Goal: Task Accomplishment & Management: Use online tool/utility

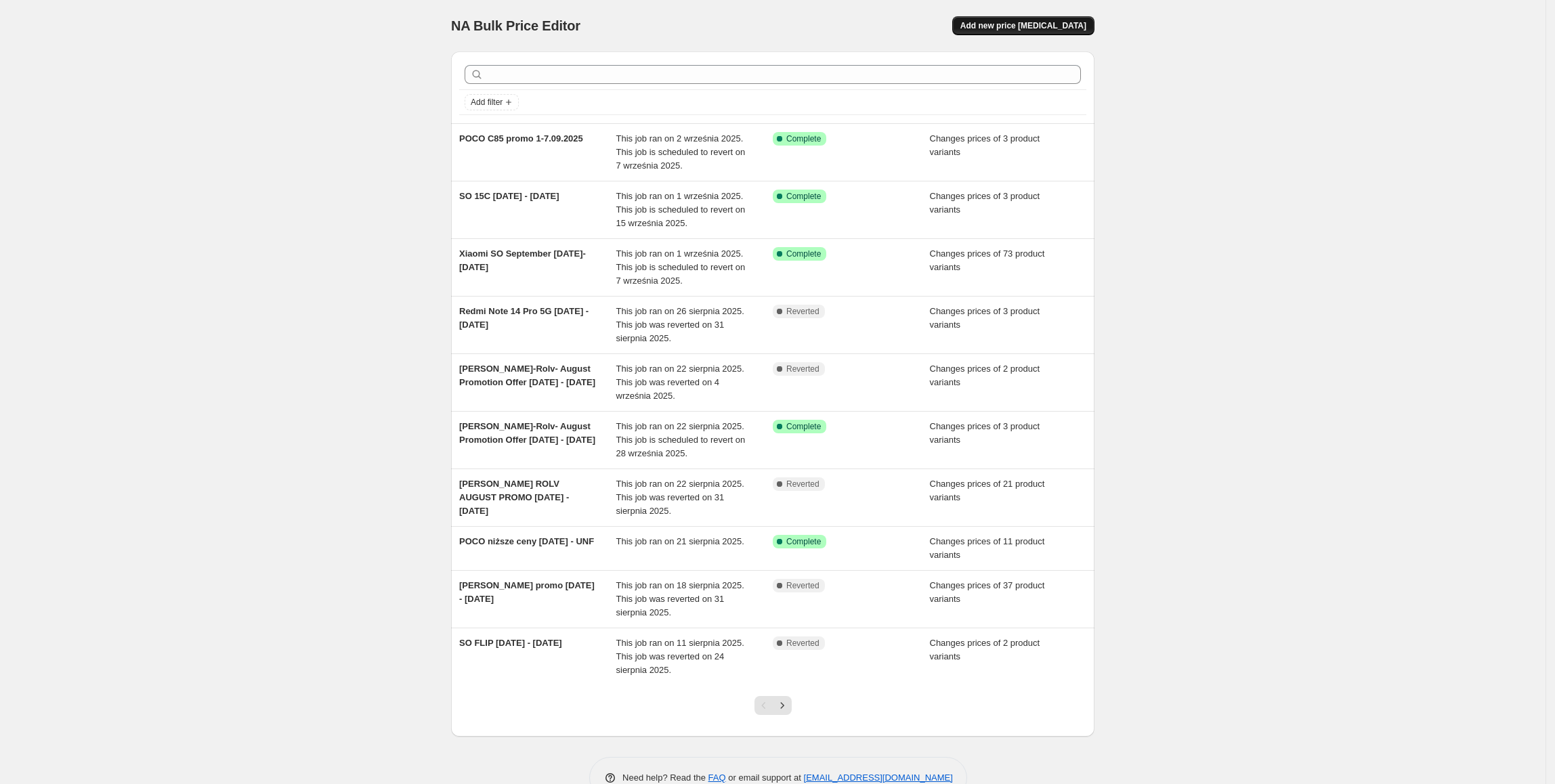
click at [1041, 25] on span "Add new price [MEDICAL_DATA]" at bounding box center [1024, 25] width 126 height 11
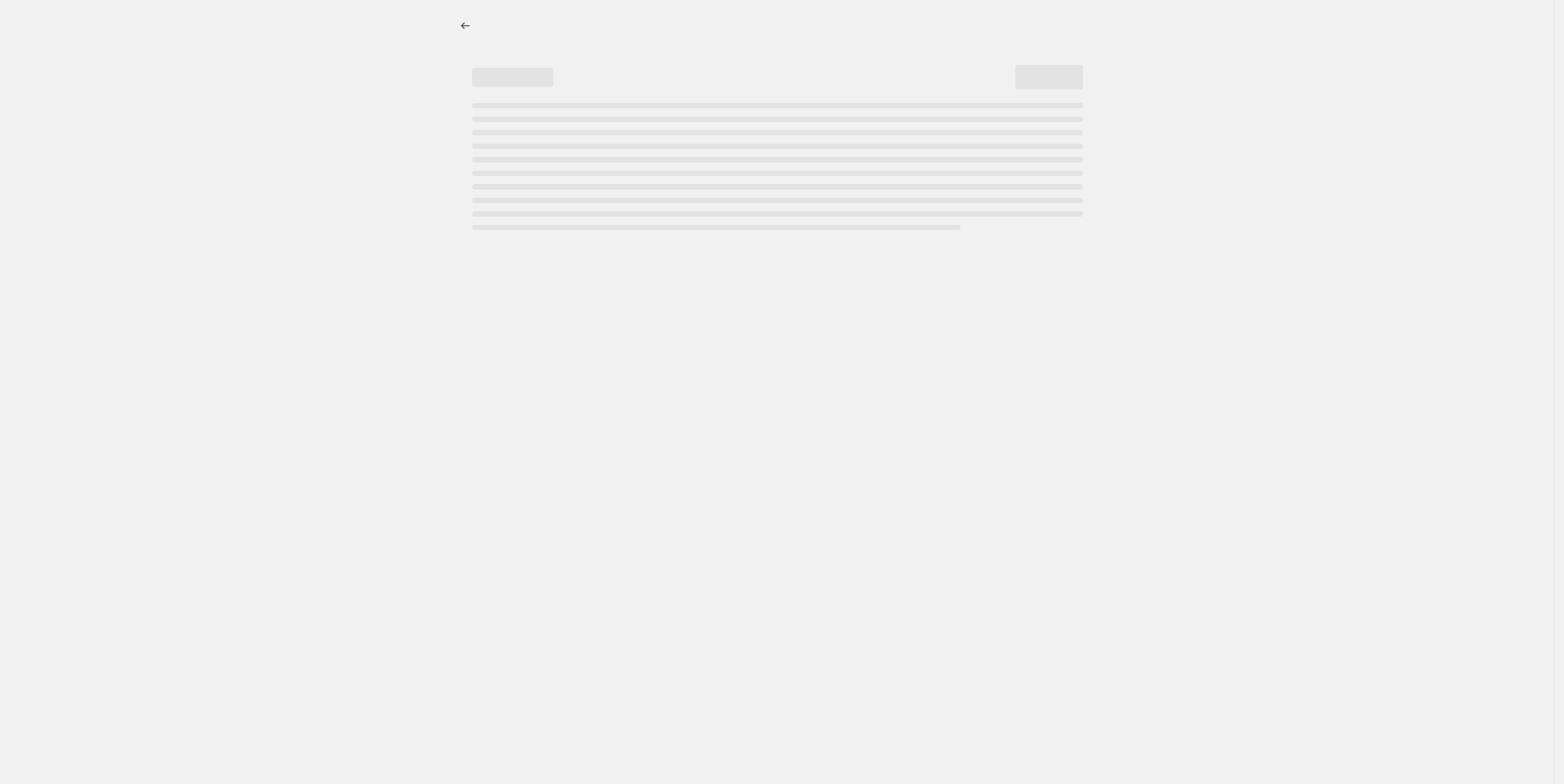
select select "percentage"
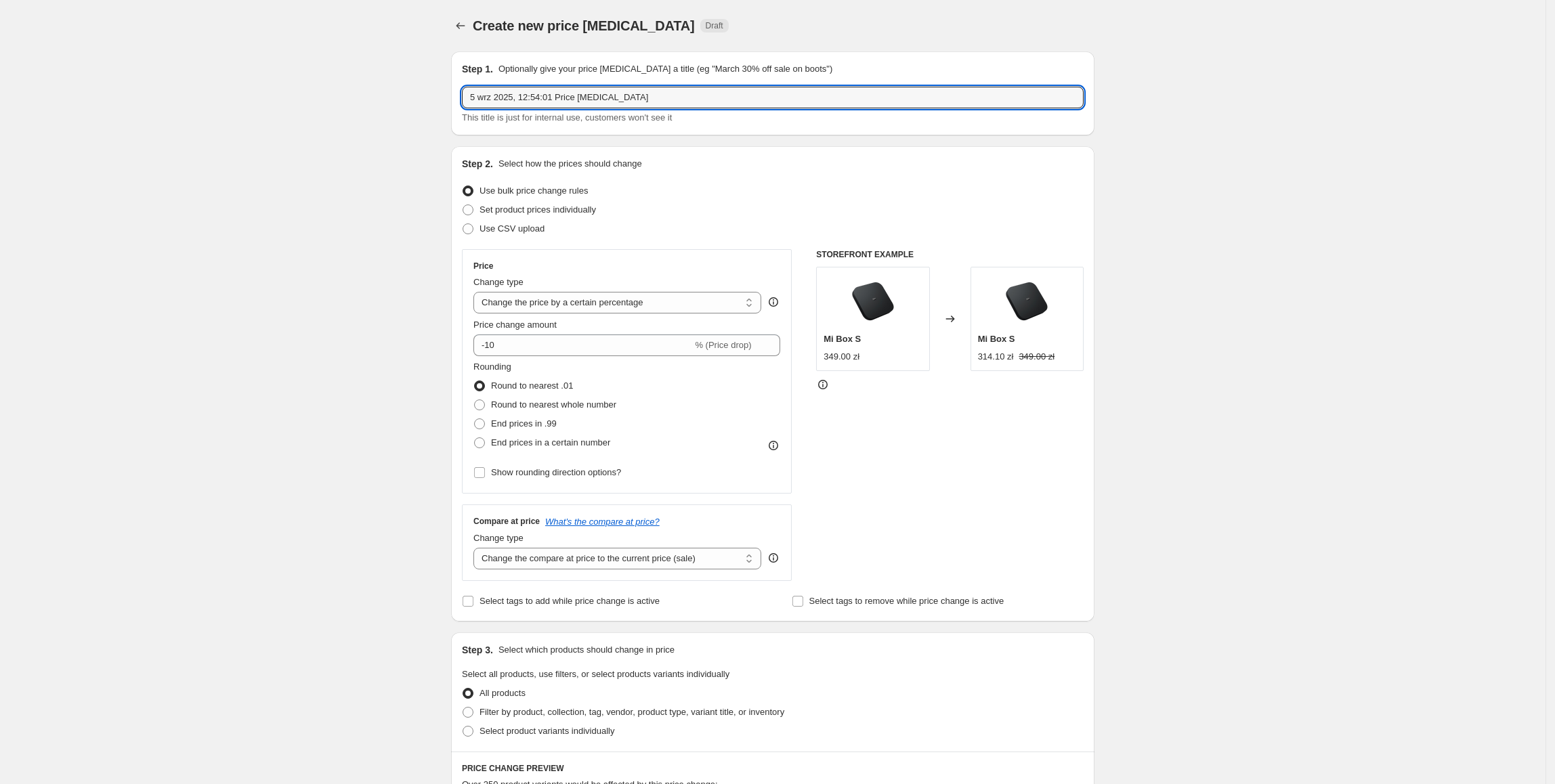
drag, startPoint x: 667, startPoint y: 103, endPoint x: 453, endPoint y: 107, distance: 214.0
click at [453, 107] on div "Step 1. Optionally give your price [MEDICAL_DATA] a title (eg "March 30% off sa…" at bounding box center [768, 655] width 655 height 1230
type input "SCOOTER 5 promo SO [DATE] - [DATE]"
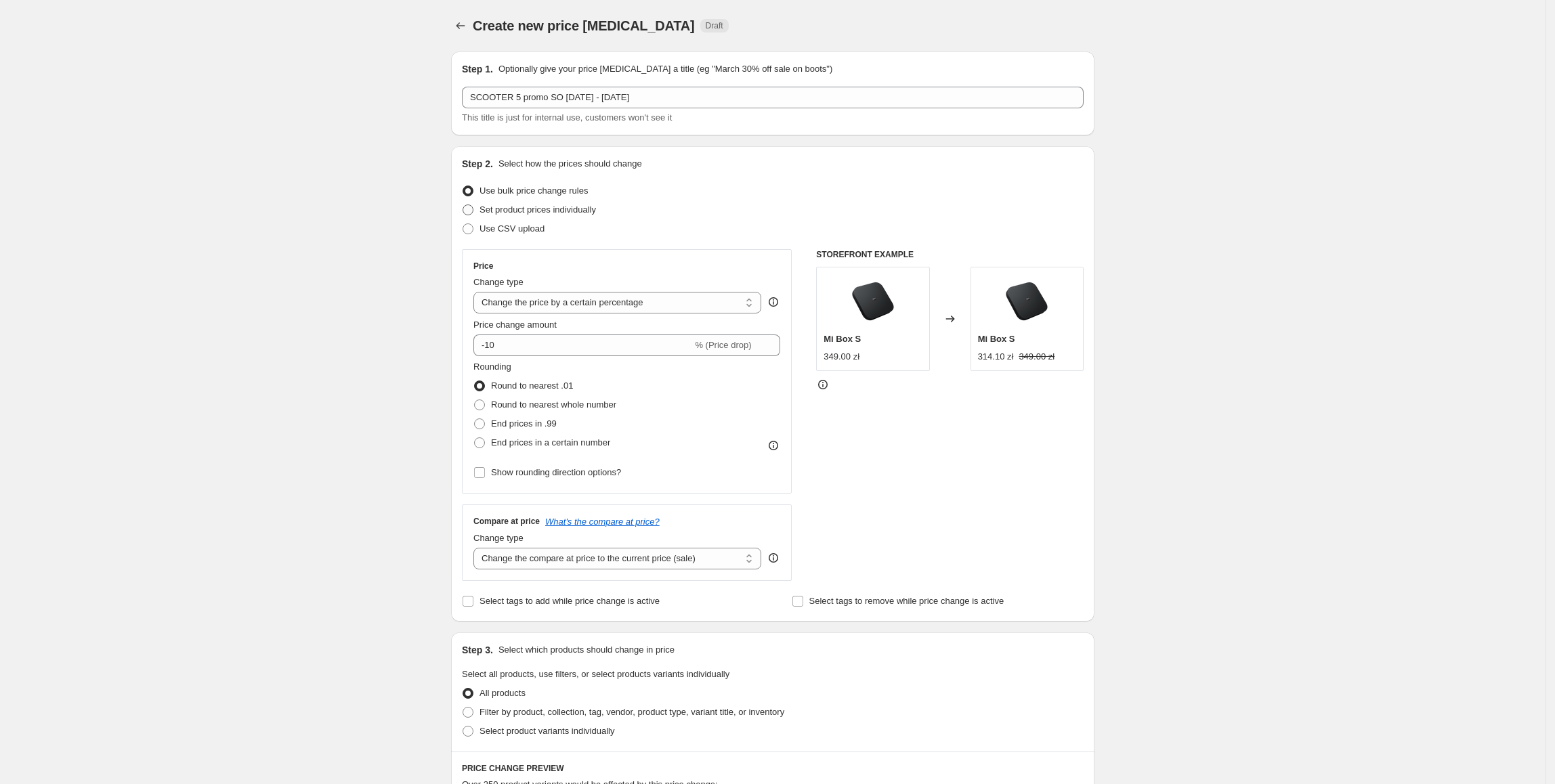
click at [572, 206] on span "Set product prices individually" at bounding box center [538, 210] width 116 height 10
click at [463, 205] on input "Set product prices individually" at bounding box center [463, 205] width 1 height 1
radio input "true"
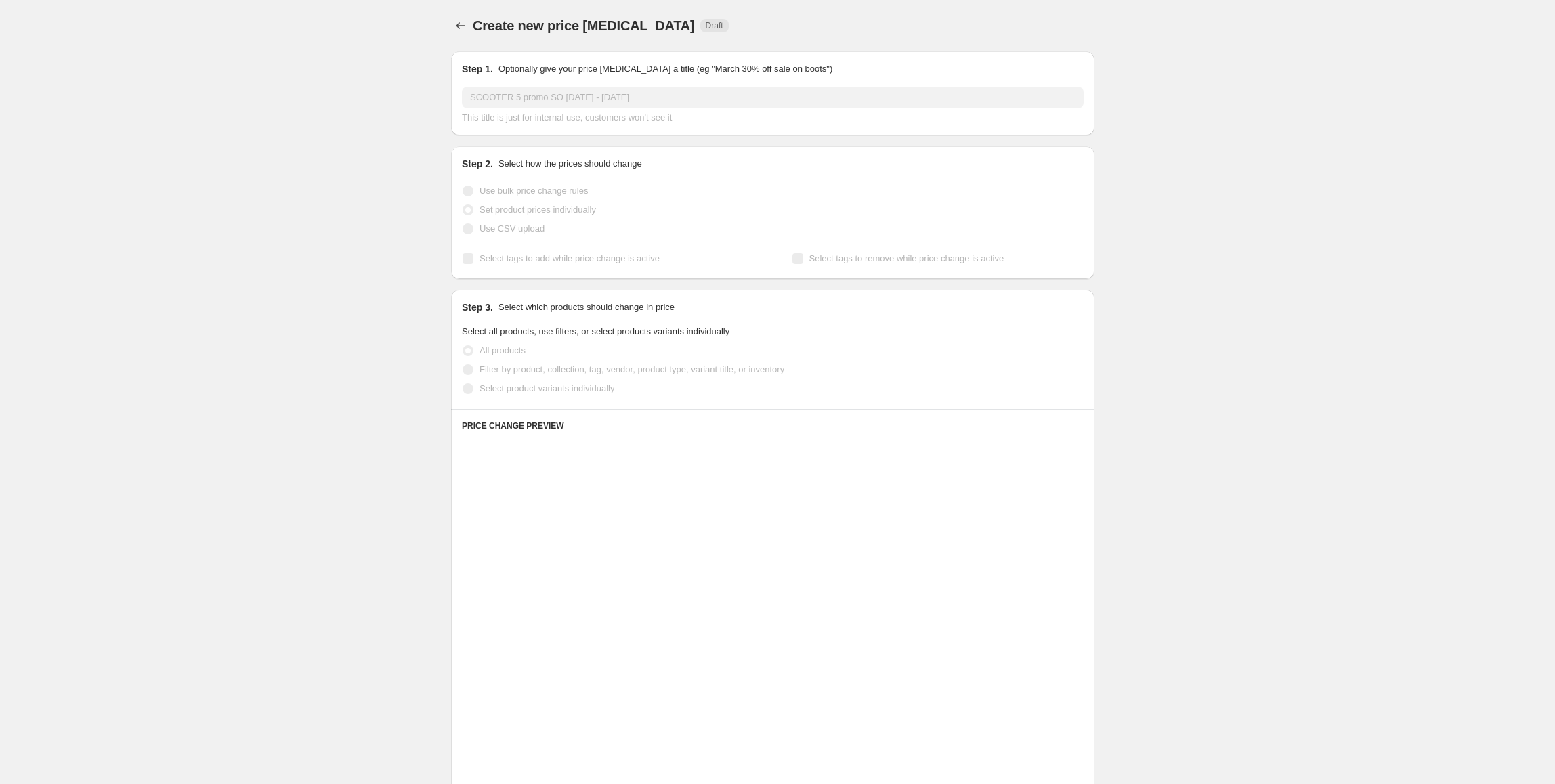
click at [536, 390] on span "Select product variants individually" at bounding box center [547, 388] width 135 height 10
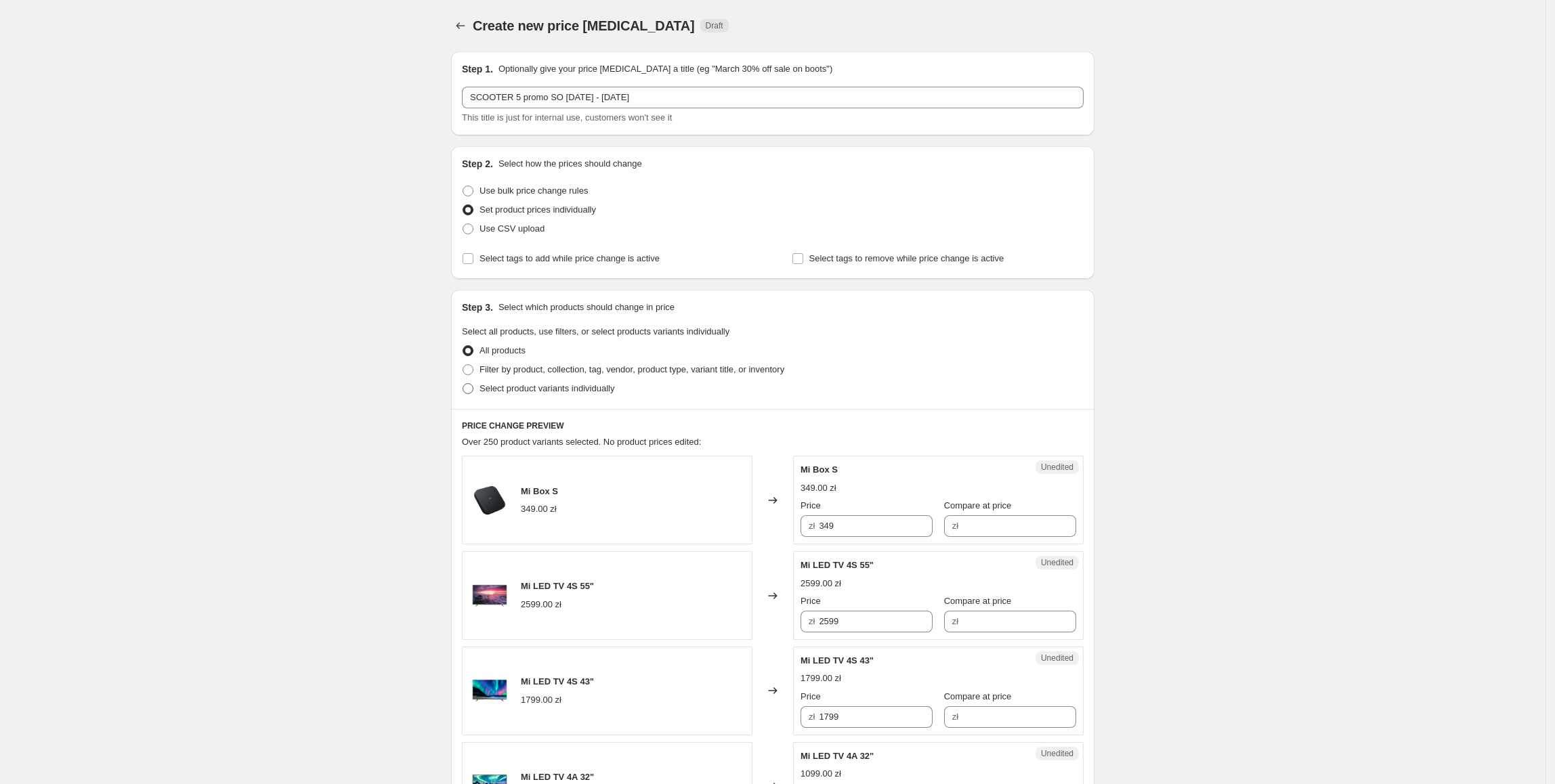
click at [536, 390] on span "Select product variants individually" at bounding box center [547, 388] width 135 height 10
click at [463, 384] on input "Select product variants individually" at bounding box center [463, 383] width 1 height 1
radio input "true"
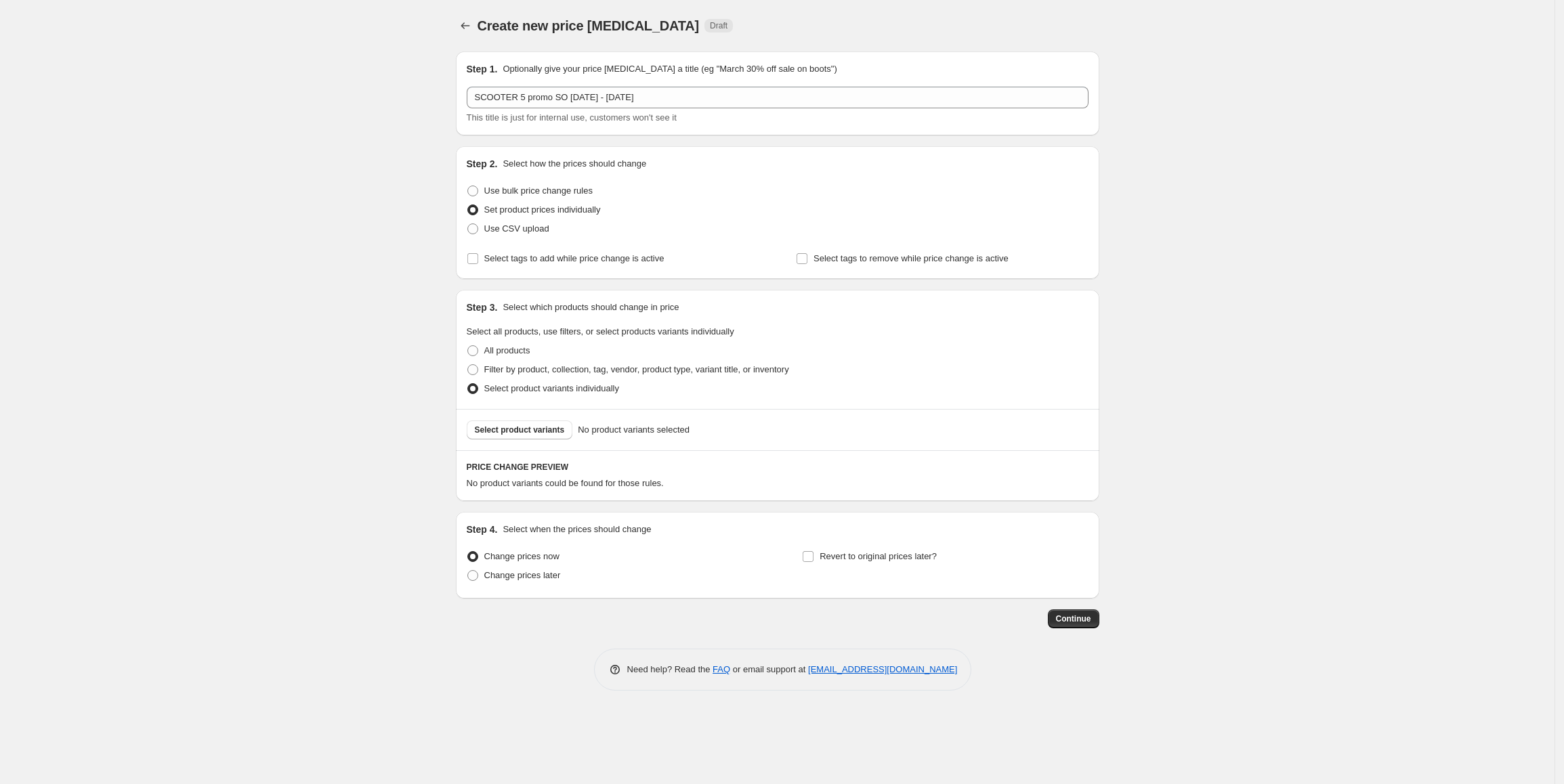
click at [530, 431] on span "Select product variants" at bounding box center [519, 430] width 90 height 11
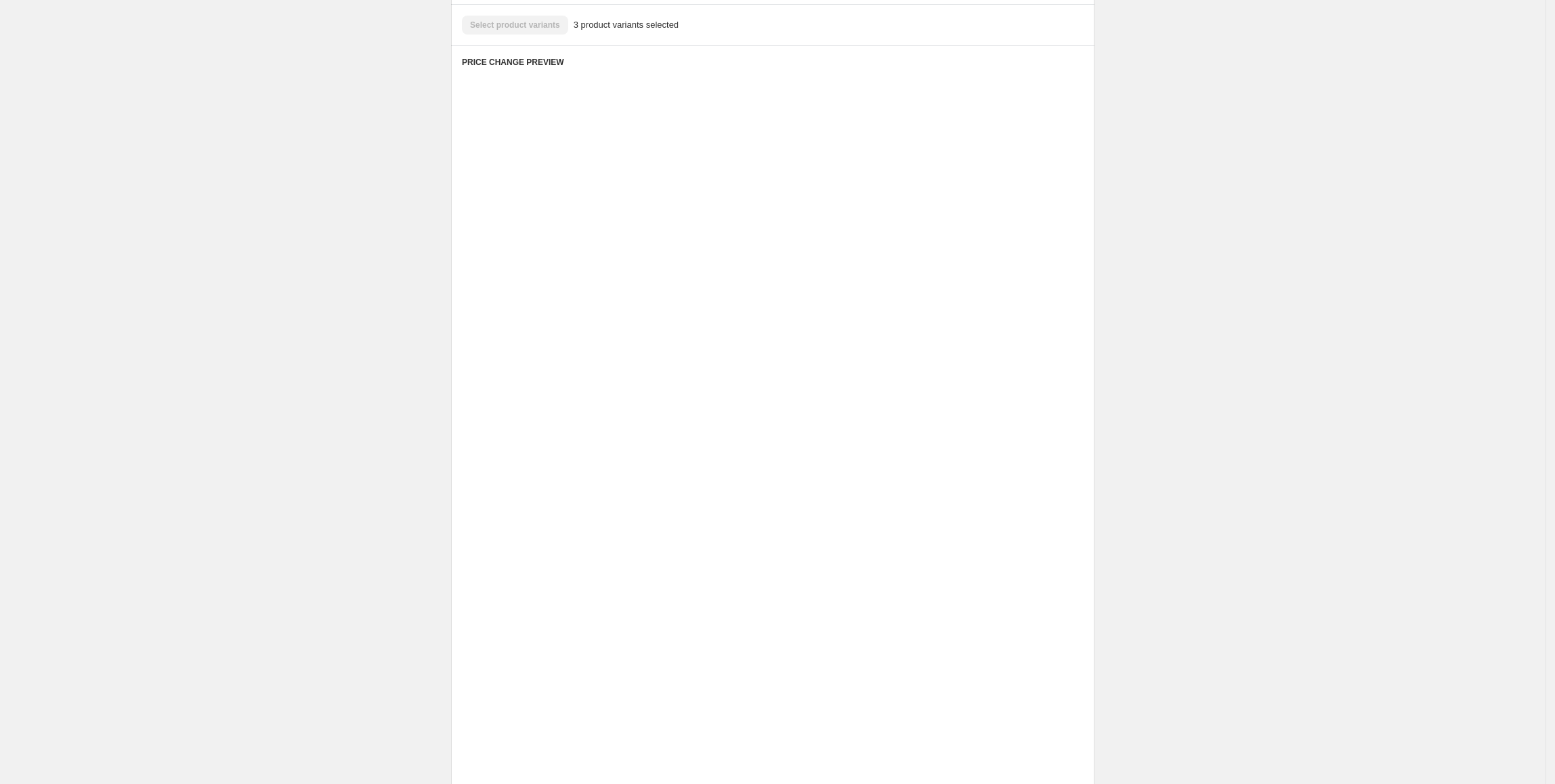
scroll to position [244, 0]
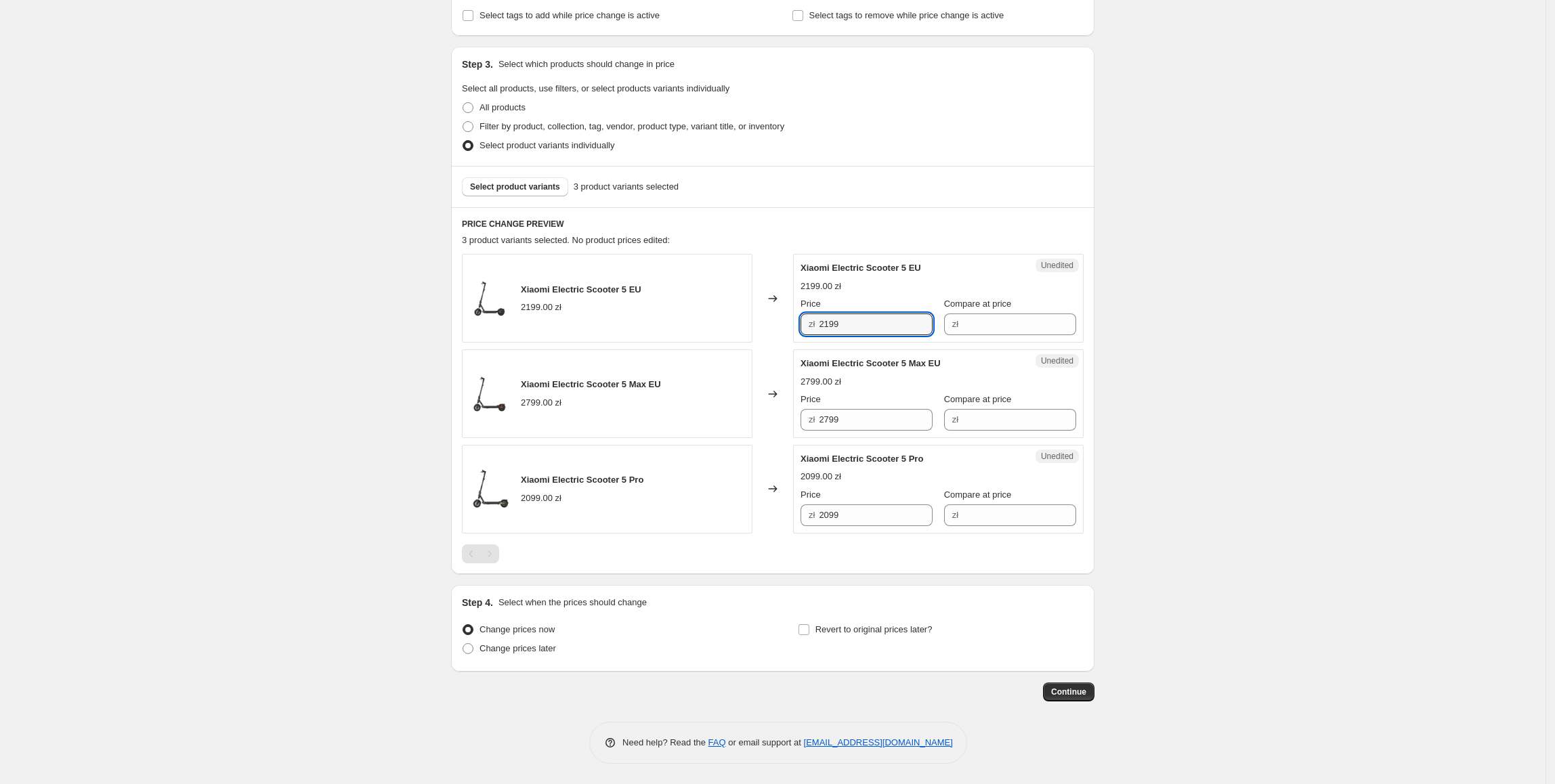
drag, startPoint x: 890, startPoint y: 332, endPoint x: 805, endPoint y: 329, distance: 85.1
click at [771, 329] on div "Xiaomi Electric Scooter 5 EU 2199.00 zł Changed to Unedited Xiaomi Electric Sco…" at bounding box center [773, 298] width 622 height 89
click at [1004, 336] on div "Unedited Xiaomi Electric Scooter 5 EU 2199.00 zł Price zł 2199 Compare at price…" at bounding box center [939, 298] width 290 height 89
click at [998, 329] on input "Compare at price" at bounding box center [1019, 324] width 114 height 22
paste input "2199"
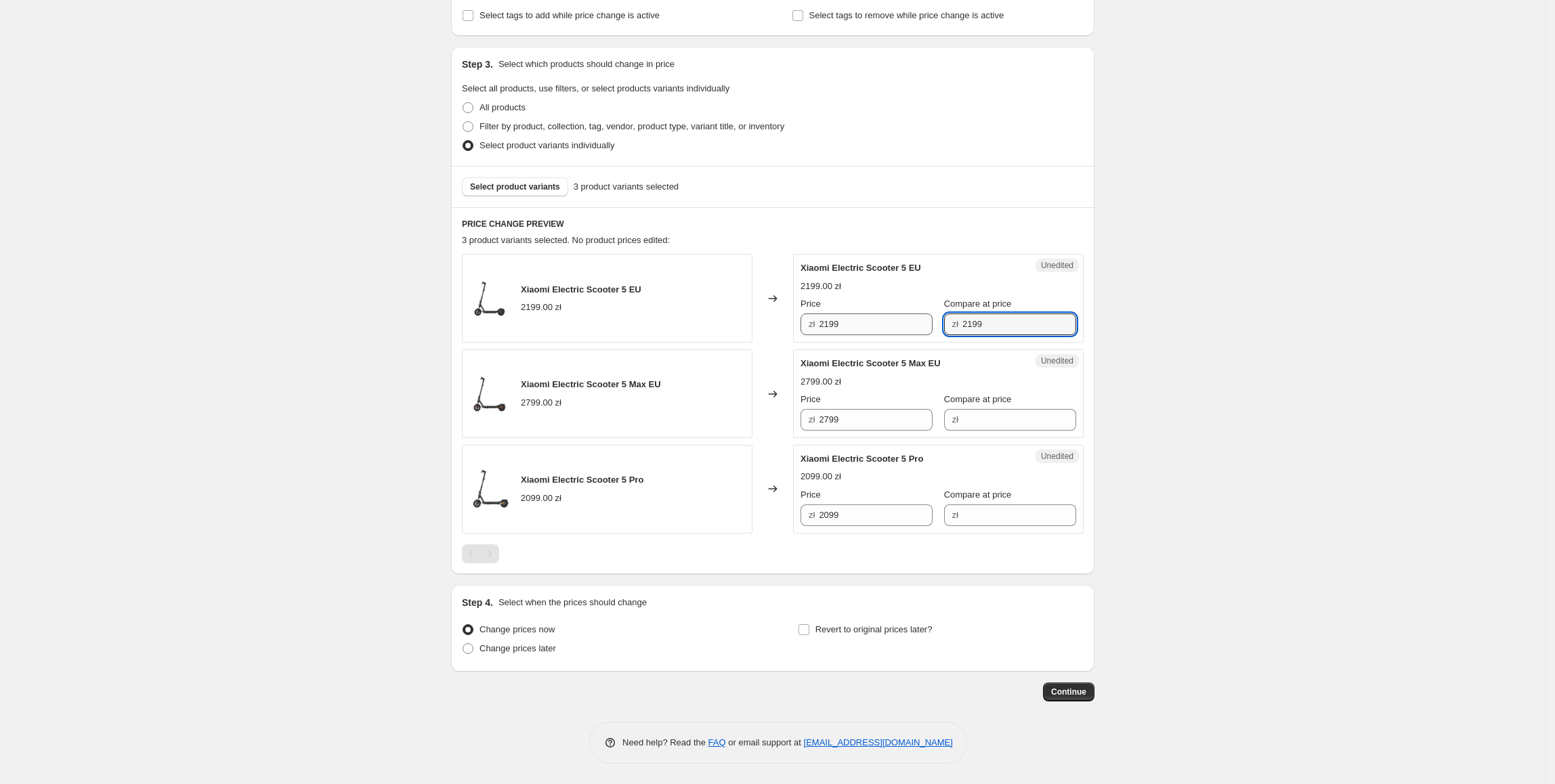
type input "2199"
drag, startPoint x: 898, startPoint y: 313, endPoint x: 822, endPoint y: 321, distance: 76.4
click at [822, 321] on div "zł 2199" at bounding box center [866, 324] width 132 height 22
type input "1699"
drag, startPoint x: 855, startPoint y: 411, endPoint x: 805, endPoint y: 418, distance: 50.5
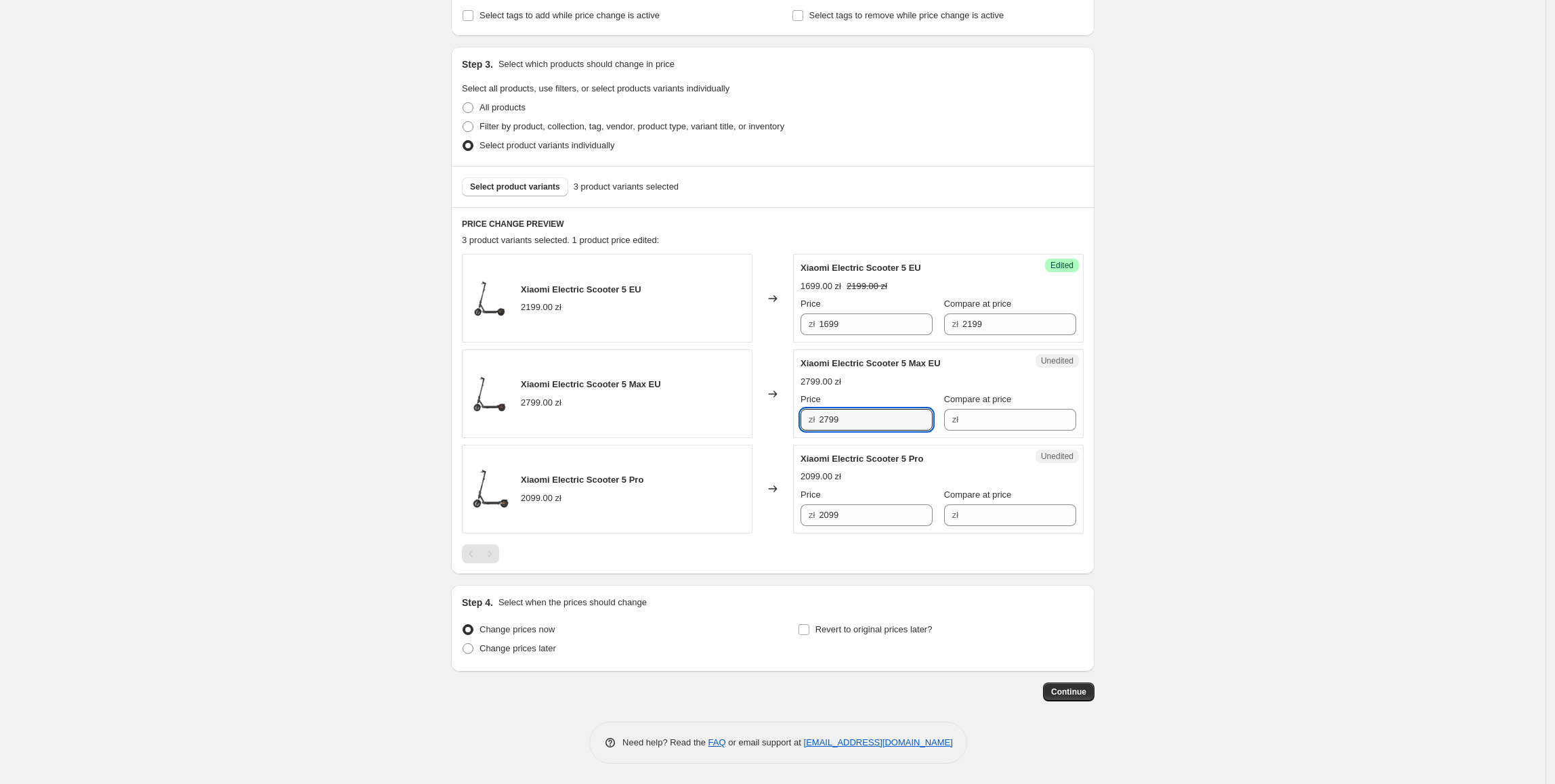
click at [800, 415] on div "Unedited Xiaomi Electric Scooter 5 Max EU 2799.00 zł Price zł 2799 Compare at p…" at bounding box center [939, 393] width 290 height 89
drag, startPoint x: 1065, startPoint y: 410, endPoint x: 1046, endPoint y: 414, distance: 19.4
click at [1063, 410] on div "Unedited Xiaomi Electric Scooter 5 Max EU 2799.00 zł Price zł 2799 Compare at p…" at bounding box center [939, 393] width 290 height 89
click at [1029, 420] on input "Compare at price" at bounding box center [1019, 420] width 114 height 22
paste input "2799"
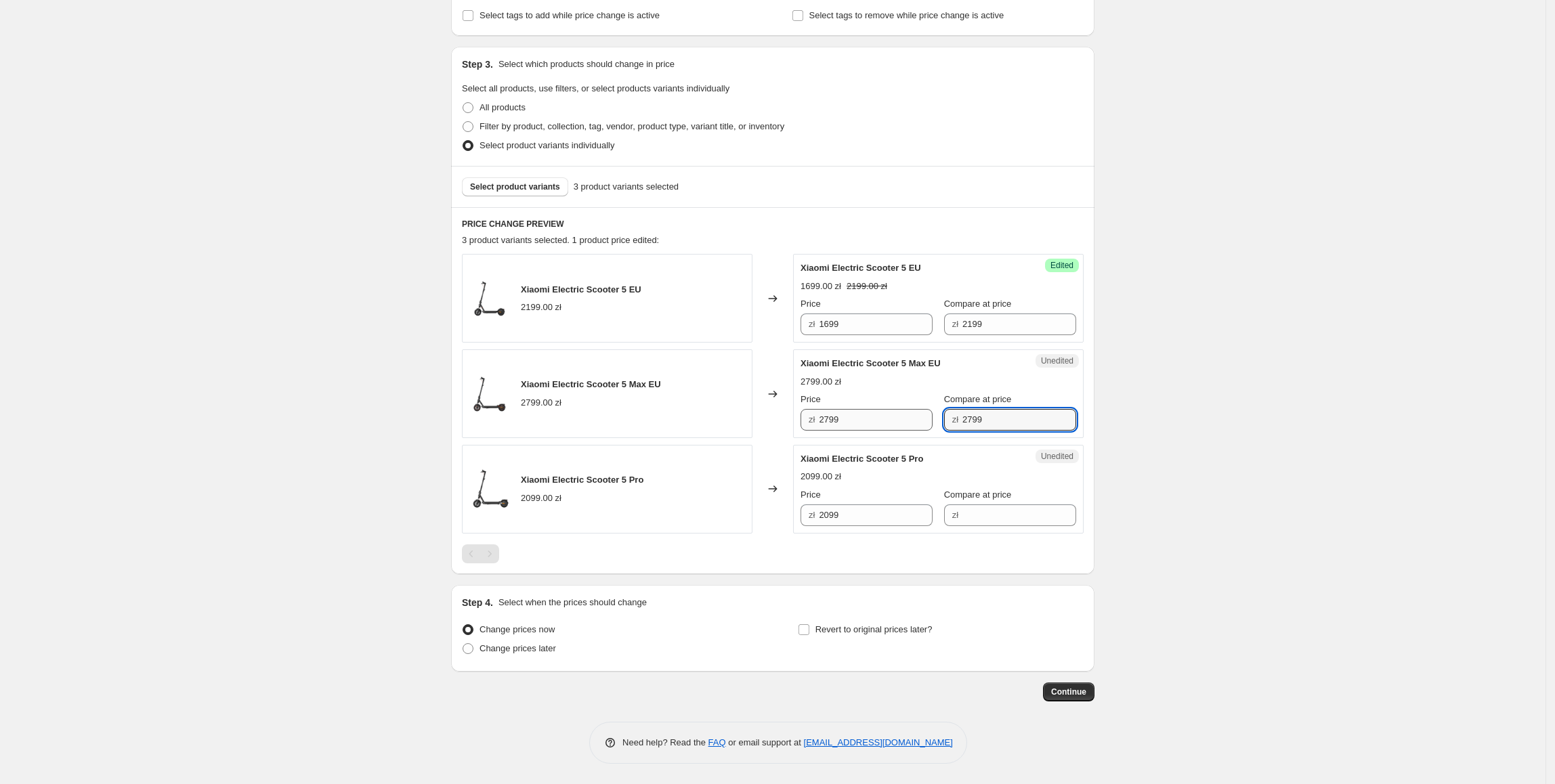
type input "2799"
drag, startPoint x: 900, startPoint y: 420, endPoint x: 775, endPoint y: 421, distance: 125.0
click at [775, 421] on div "Xiaomi Electric Scooter 5 Max EU 2799.00 zł Changed to Success Edited Xiaomi El…" at bounding box center [773, 393] width 622 height 89
type input "2499"
drag, startPoint x: 832, startPoint y: 488, endPoint x: 854, endPoint y: 487, distance: 22.0
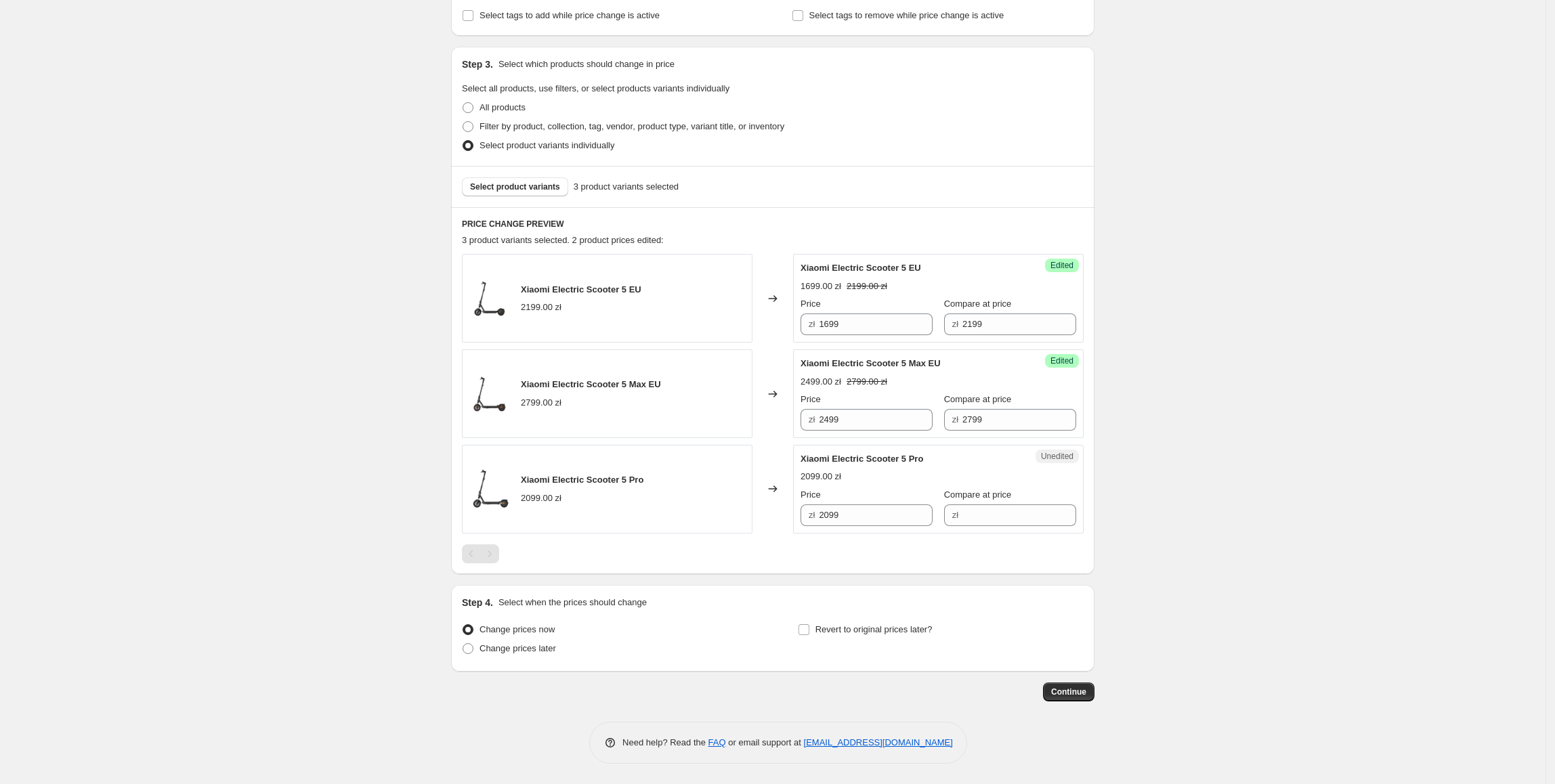
click at [832, 488] on div "Price" at bounding box center [866, 494] width 132 height 13
drag, startPoint x: 887, startPoint y: 505, endPoint x: 772, endPoint y: 507, distance: 115.0
click at [772, 507] on div "Xiaomi Electric Scooter 5 Pro 2099.00 zł Changed to Unedited Xiaomi Electric Sc…" at bounding box center [773, 489] width 622 height 89
drag, startPoint x: 946, startPoint y: 506, endPoint x: 982, endPoint y: 521, distance: 39.0
click at [947, 506] on div "zł" at bounding box center [1010, 515] width 132 height 22
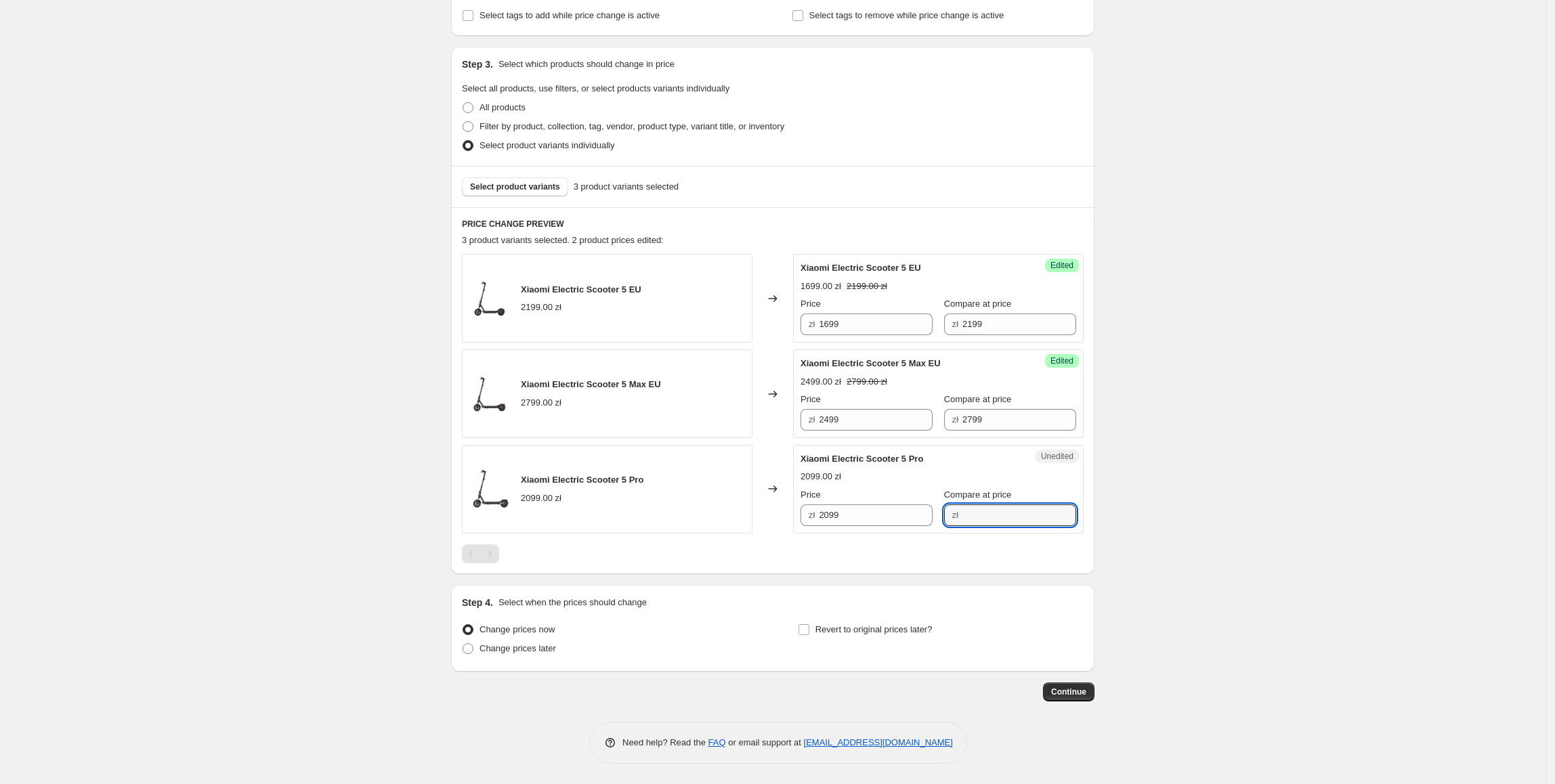
paste input "2099"
type input "2099"
click at [791, 523] on div "Xiaomi Electric Scooter 5 Pro 2099.00 zł Changed to Success Edited Xiaomi Elect…" at bounding box center [773, 489] width 622 height 89
type input "2199"
click at [1153, 542] on div "Create new price [MEDICAL_DATA]. This page is ready Create new price [MEDICAL_D…" at bounding box center [773, 271] width 1546 height 1028
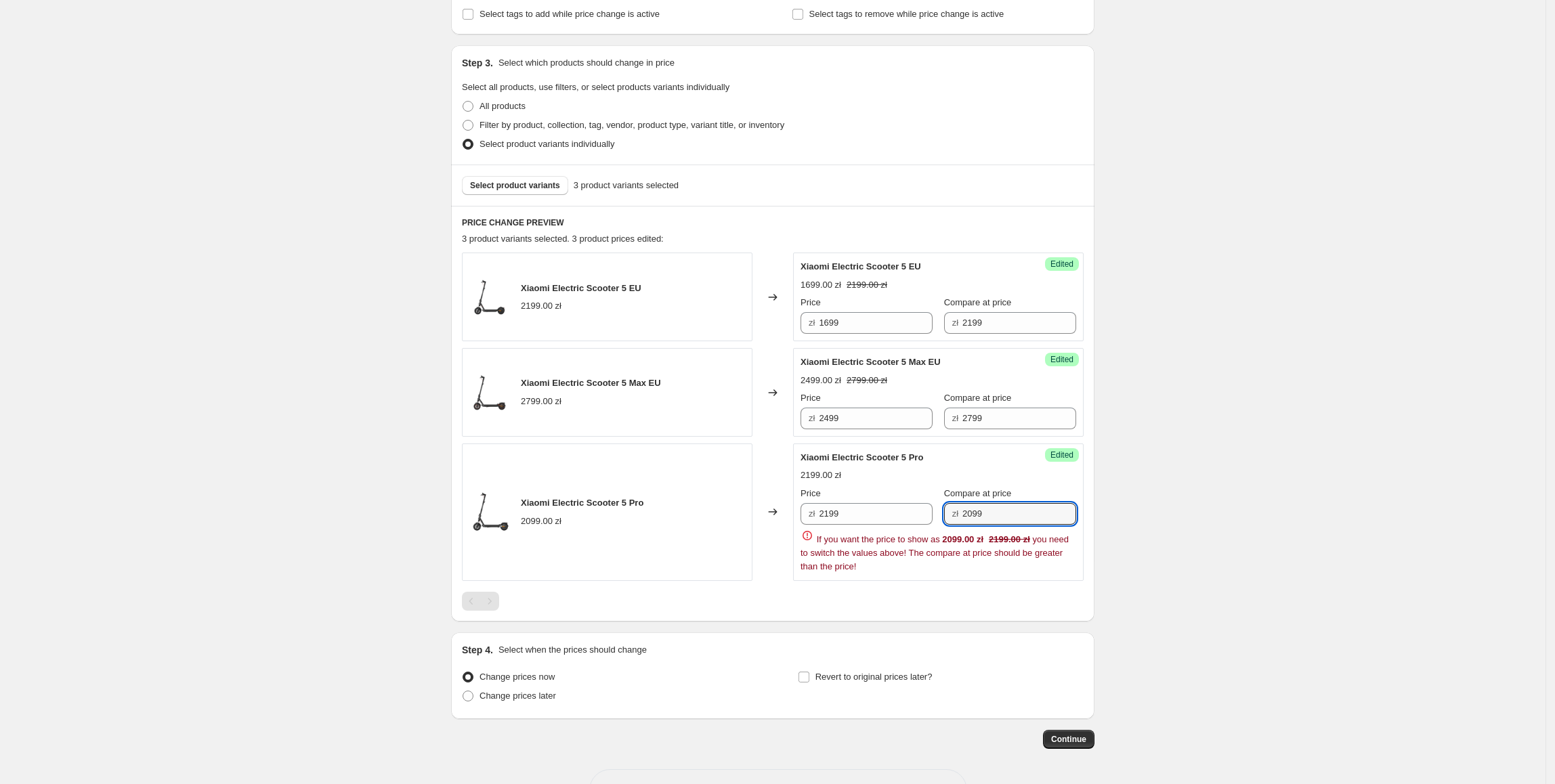
drag, startPoint x: 1036, startPoint y: 521, endPoint x: 952, endPoint y: 530, distance: 84.5
click at [952, 530] on div "Price zł 2199 Compare at price zł 2099 If you want the price to show as 2099.00…" at bounding box center [938, 530] width 276 height 86
type input "2499"
click at [1180, 491] on div "Create new price [MEDICAL_DATA]. This page is ready Create new price [MEDICAL_D…" at bounding box center [773, 293] width 1546 height 1076
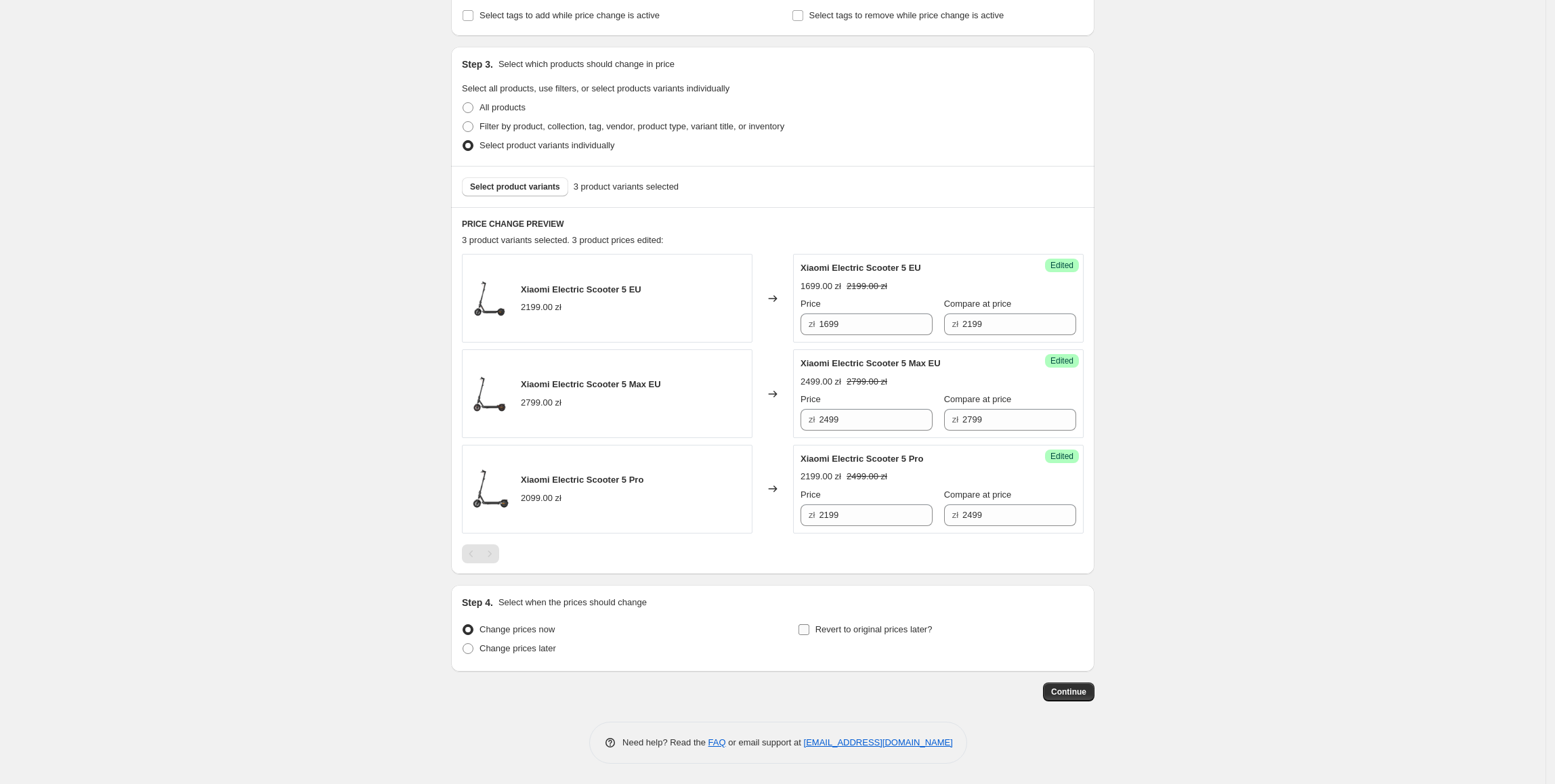
click at [856, 631] on span "Revert to original prices later?" at bounding box center [873, 630] width 117 height 10
click at [810, 631] on input "Revert to original prices later?" at bounding box center [803, 630] width 11 height 11
checkbox input "true"
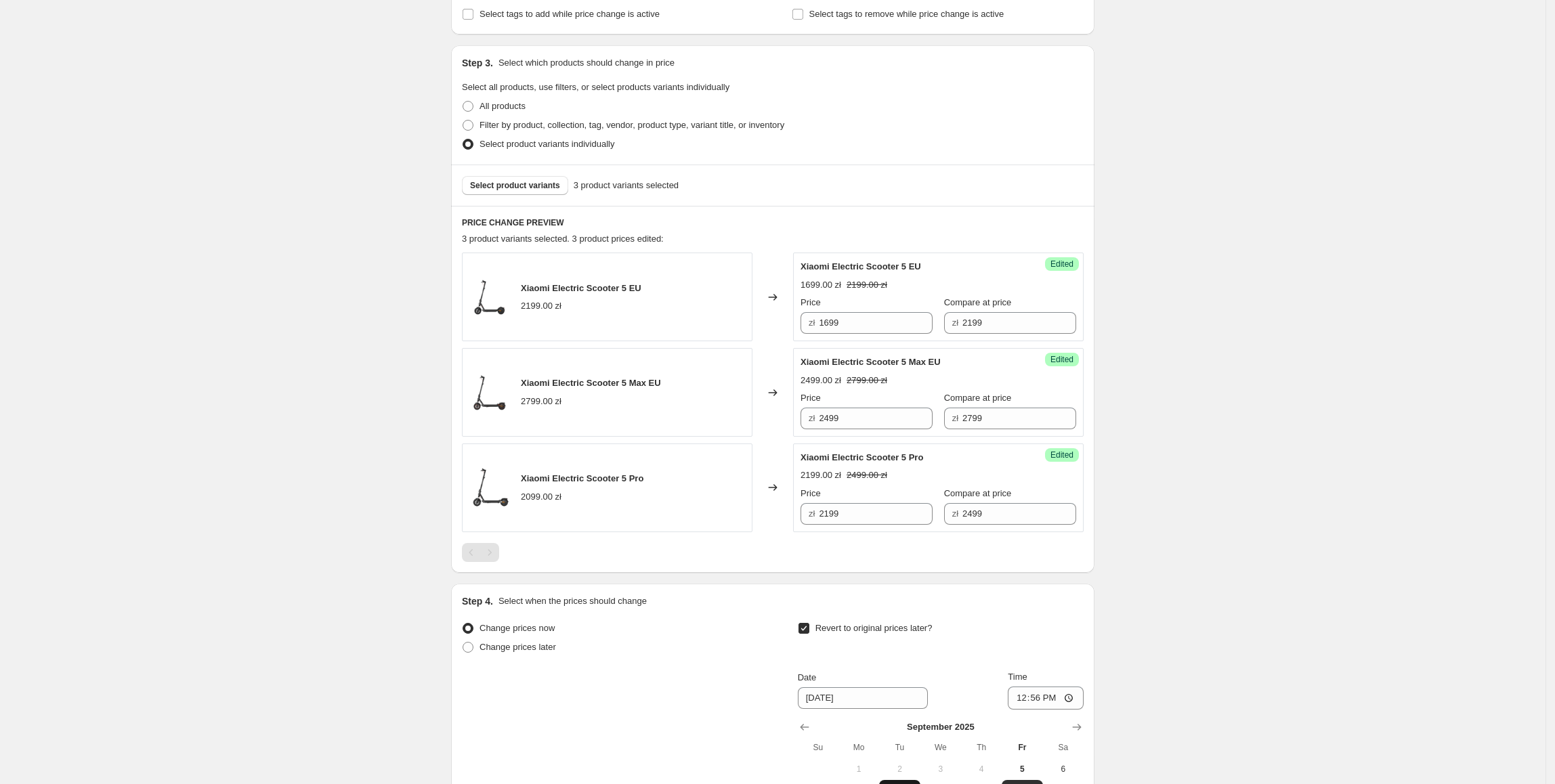
scroll to position [426, 0]
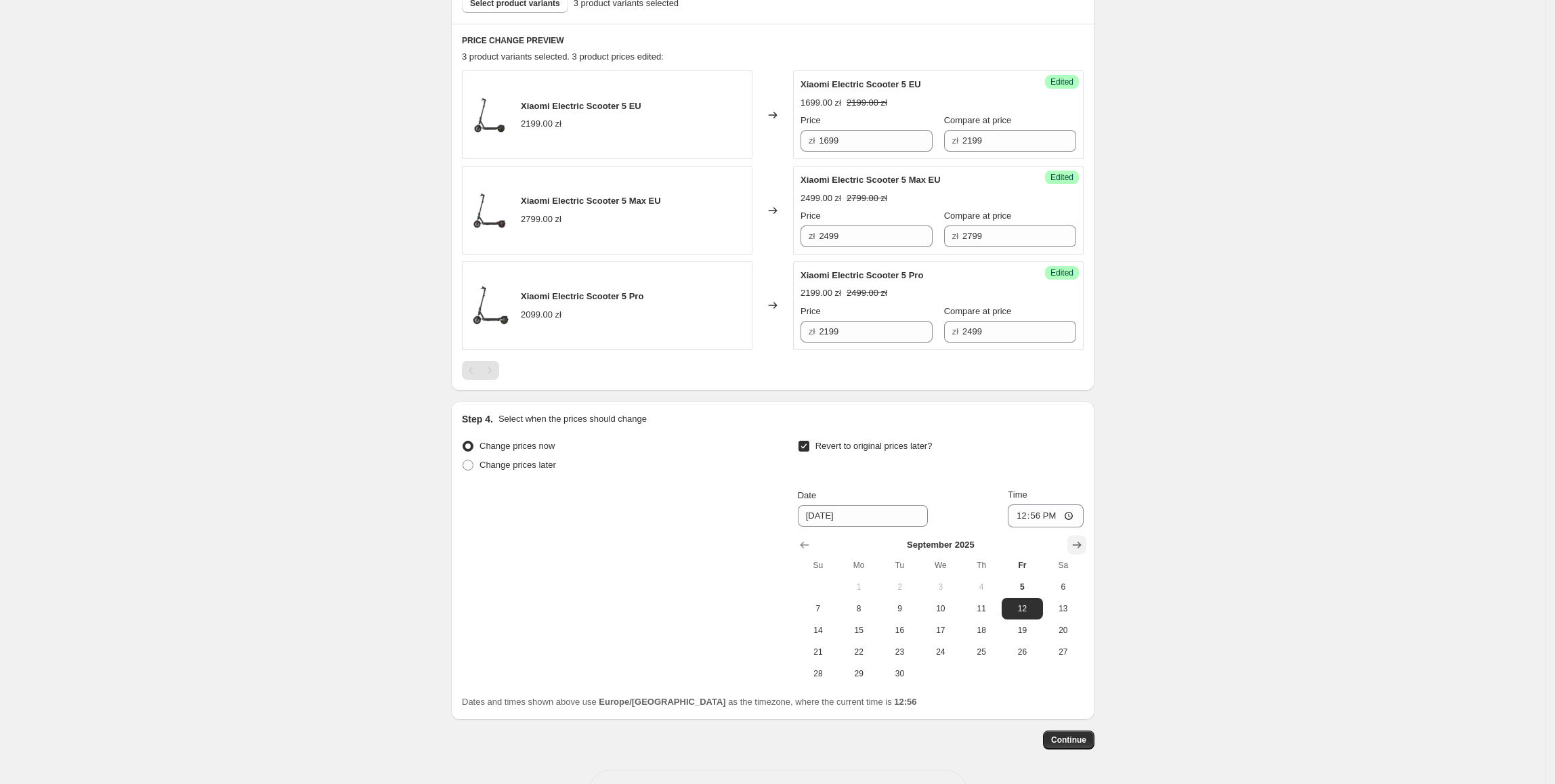
click at [1076, 551] on icon "Show next month, October 2025" at bounding box center [1077, 545] width 13 height 13
drag, startPoint x: 830, startPoint y: 608, endPoint x: 845, endPoint y: 608, distance: 15.0
click at [830, 608] on span "5" at bounding box center [818, 608] width 30 height 11
type input "[DATE]"
click at [1044, 518] on input "12:56" at bounding box center [1046, 516] width 76 height 23
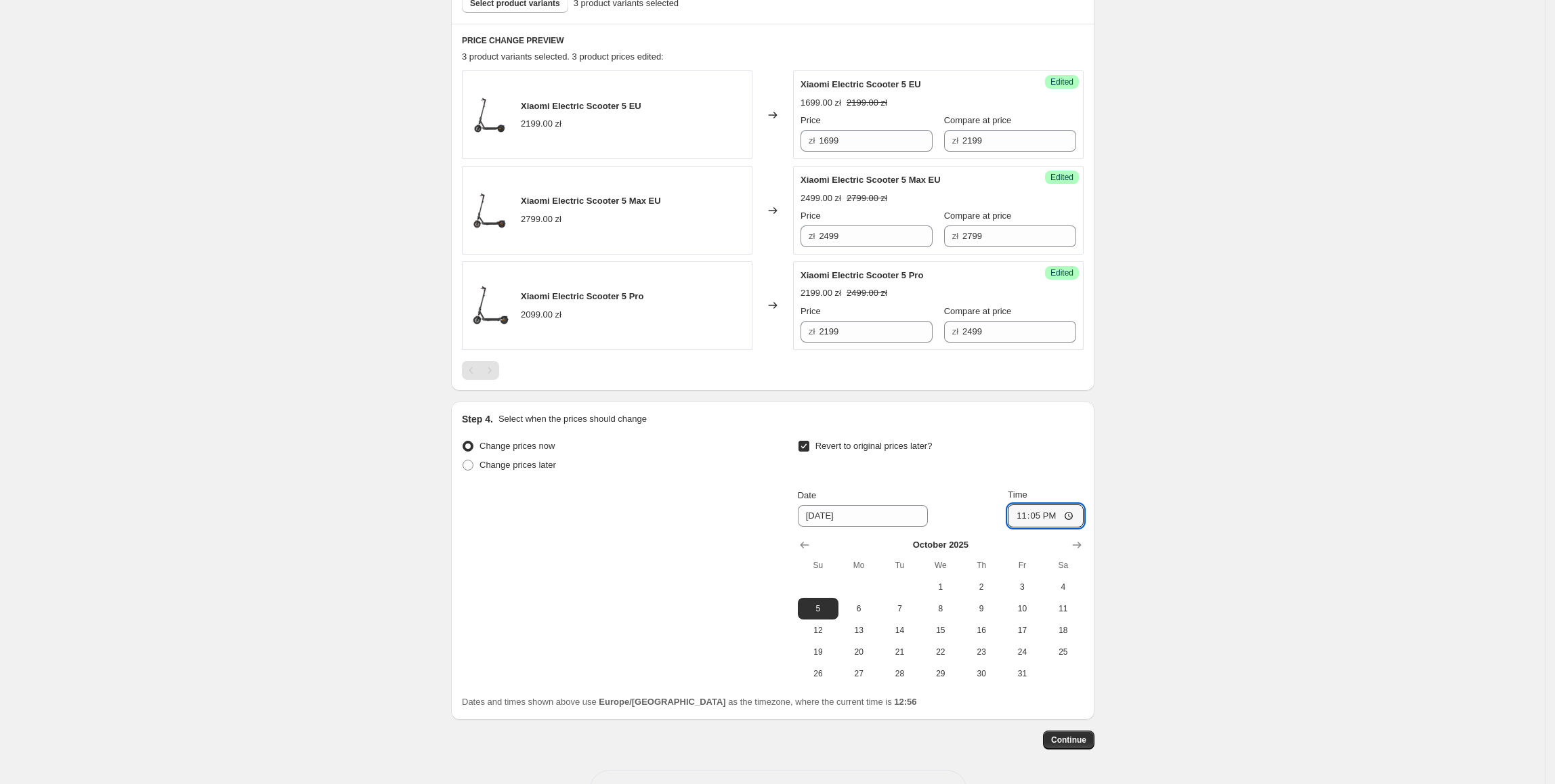
type input "23:55"
click at [1152, 582] on div "Create new price [MEDICAL_DATA]. This page is ready Create new price [MEDICAL_D…" at bounding box center [773, 203] width 1546 height 1259
click at [1075, 744] on span "Continue" at bounding box center [1069, 739] width 35 height 11
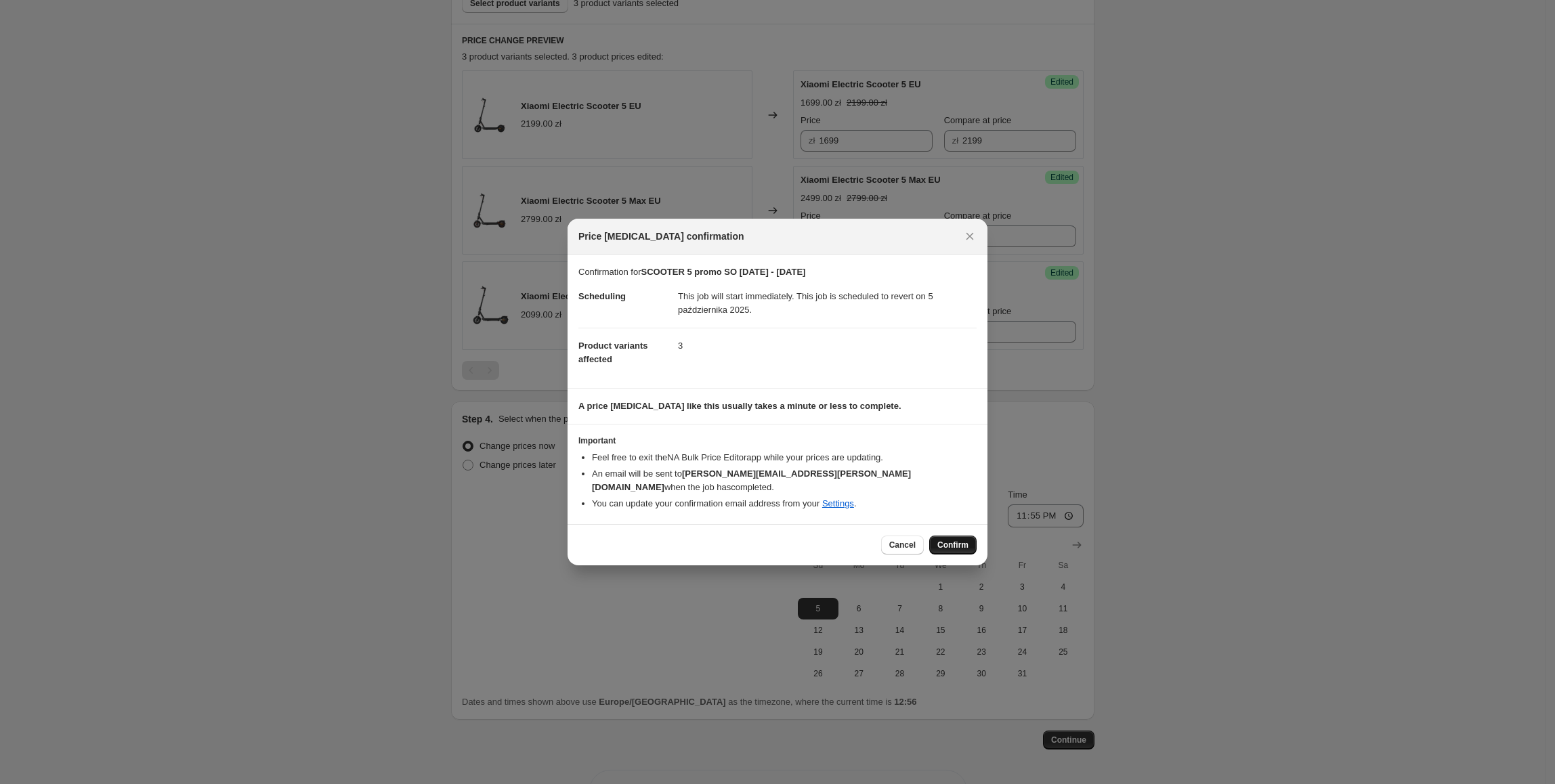
click at [956, 540] on span "Confirm" at bounding box center [953, 545] width 31 height 11
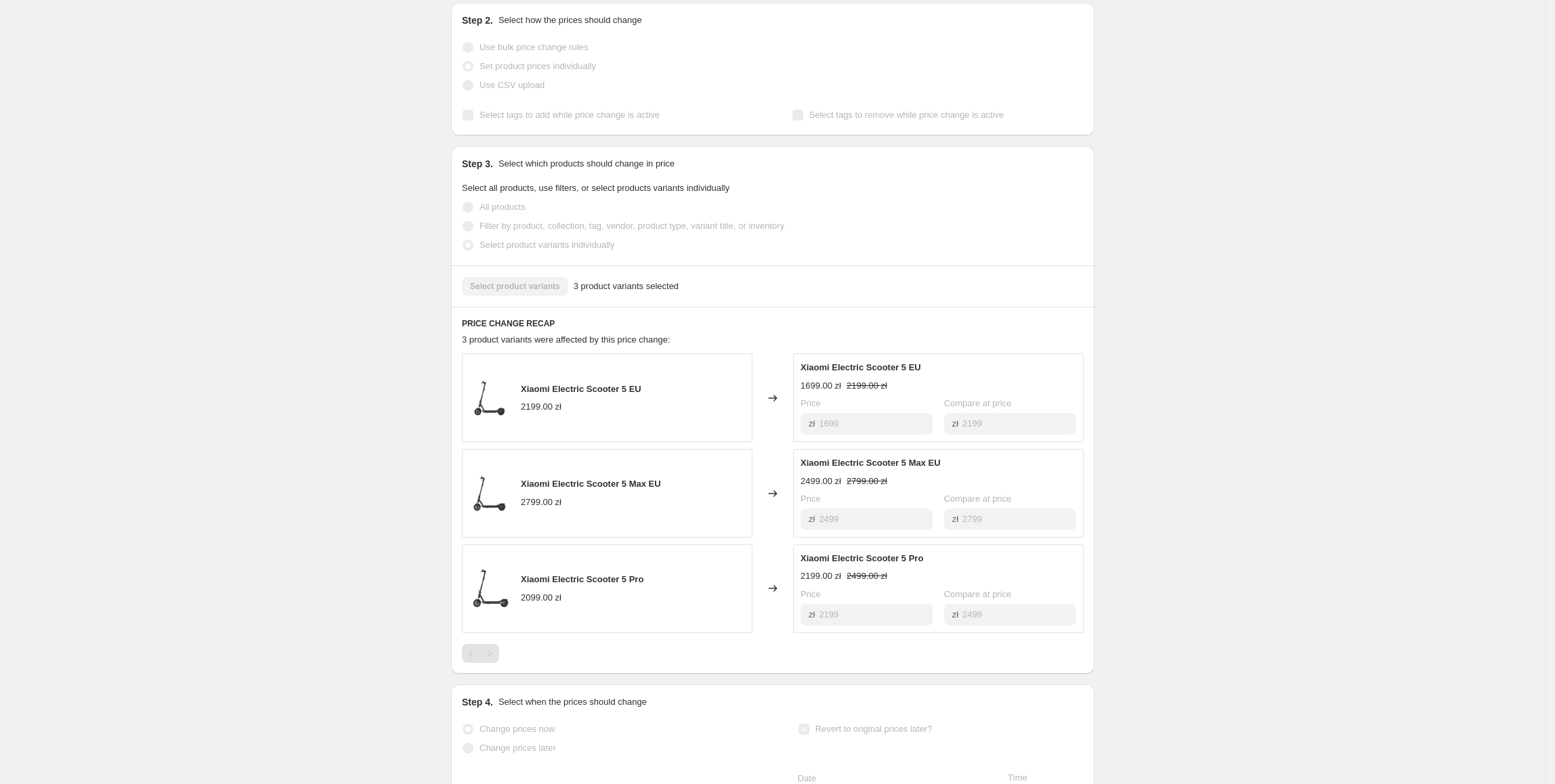
scroll to position [287, 0]
